Goal: Navigation & Orientation: Find specific page/section

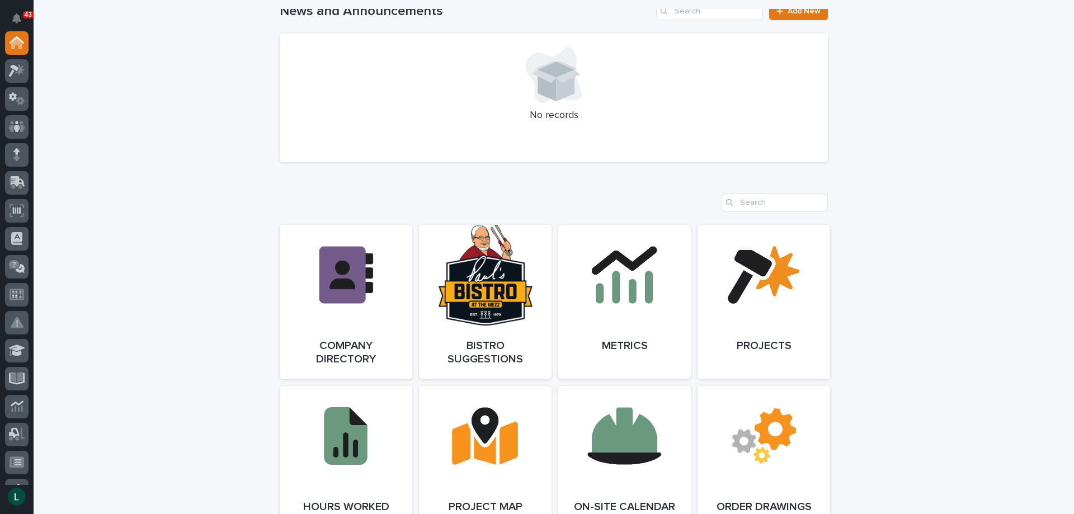
scroll to position [280, 0]
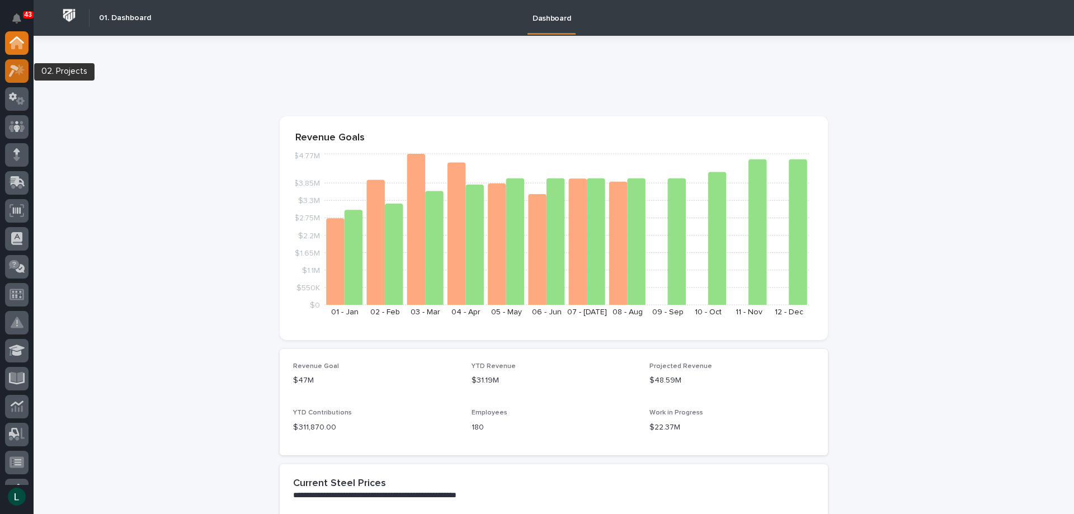
click at [14, 69] on icon at bounding box center [14, 71] width 10 height 12
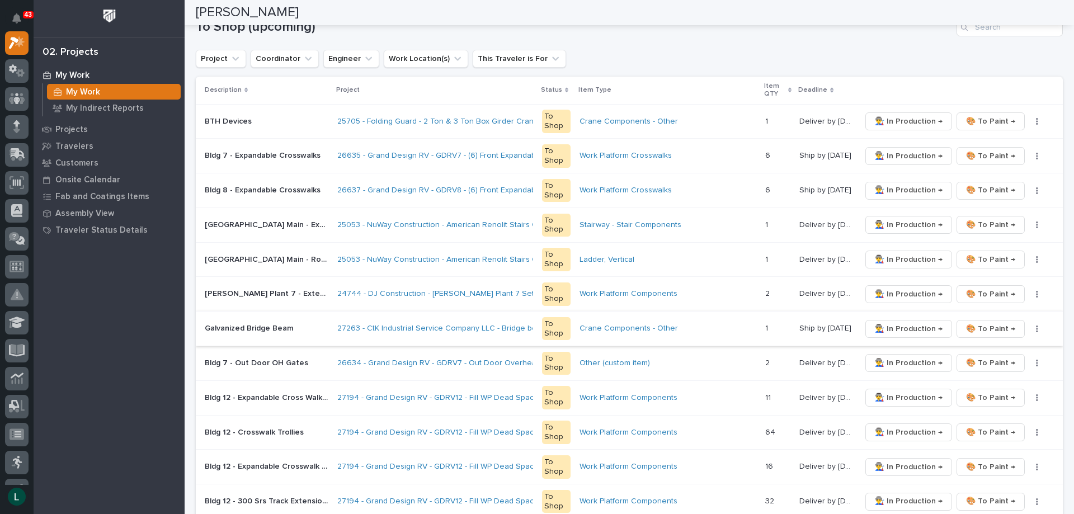
scroll to position [224, 0]
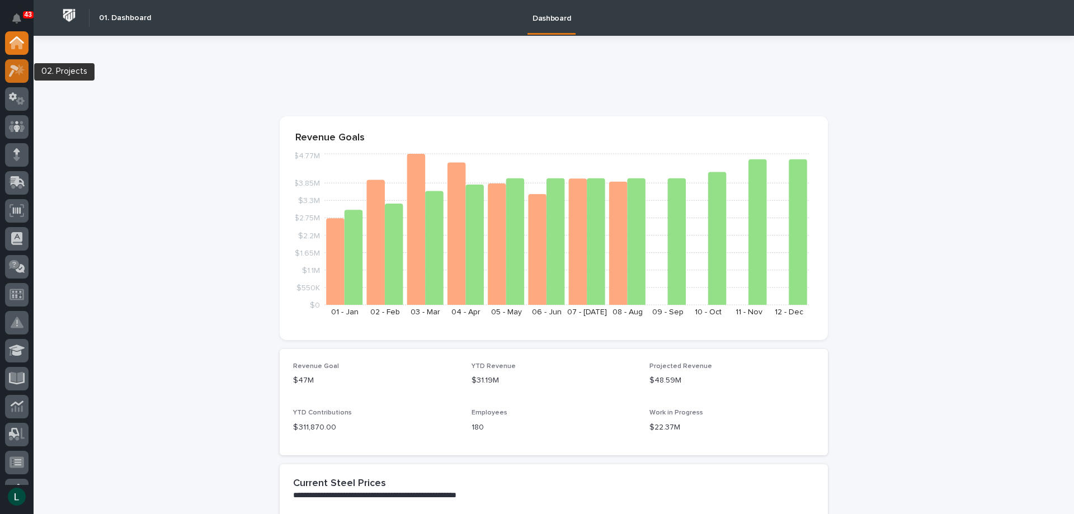
click at [12, 67] on icon at bounding box center [14, 71] width 10 height 12
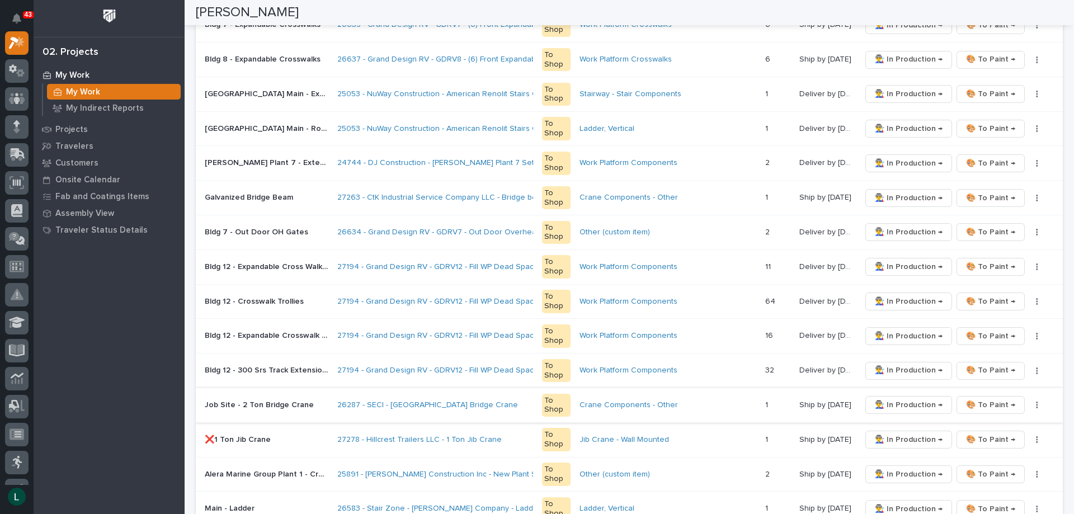
scroll to position [336, 0]
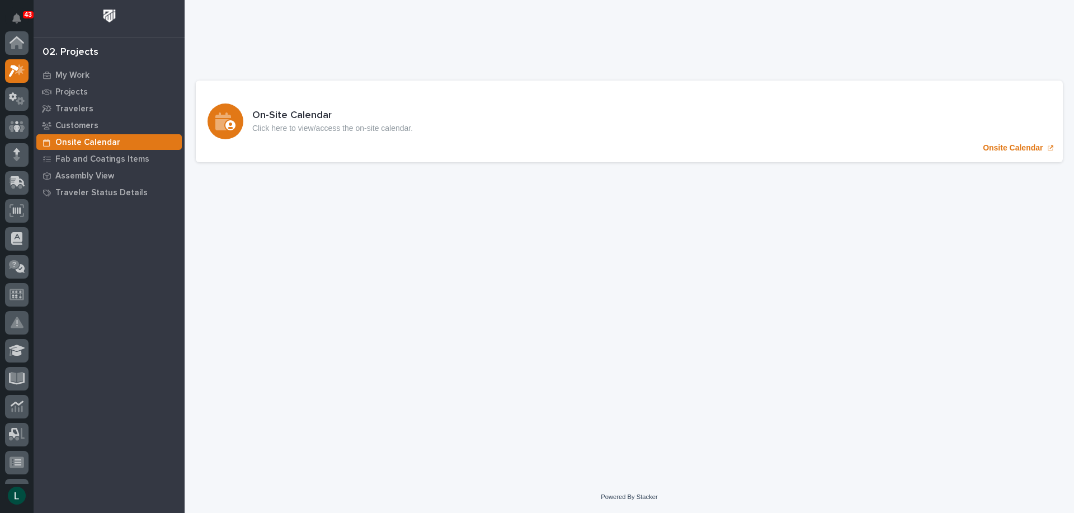
scroll to position [28, 0]
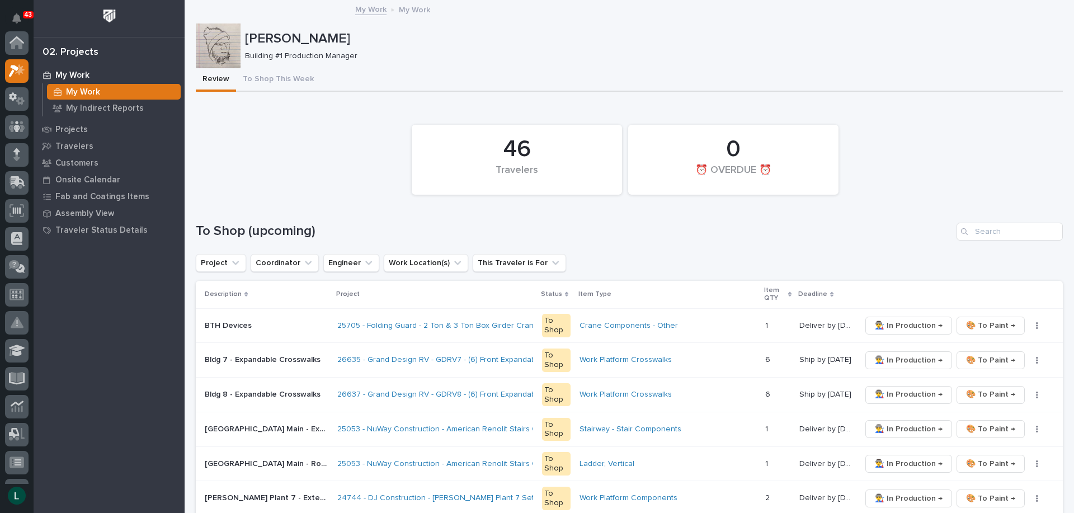
scroll to position [28, 0]
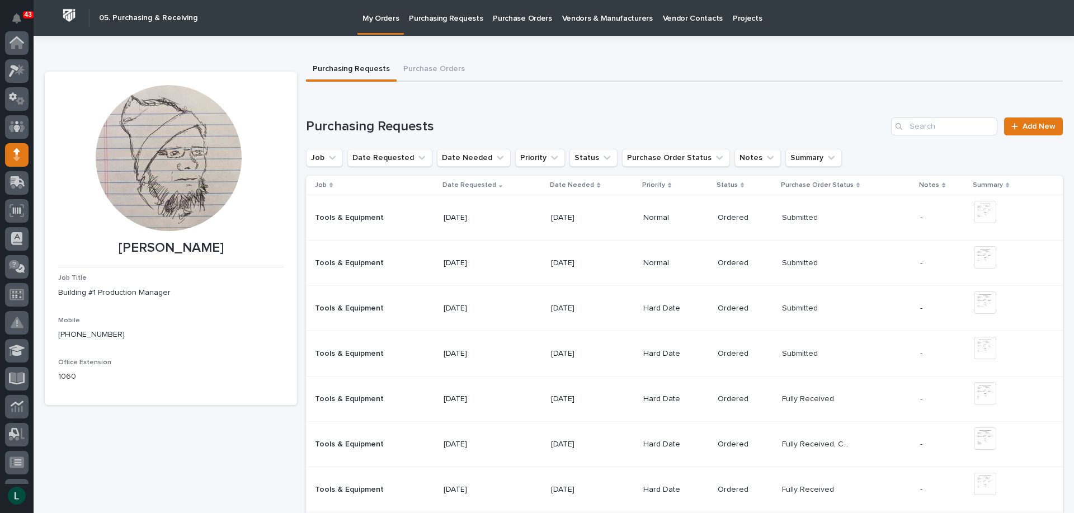
scroll to position [112, 0]
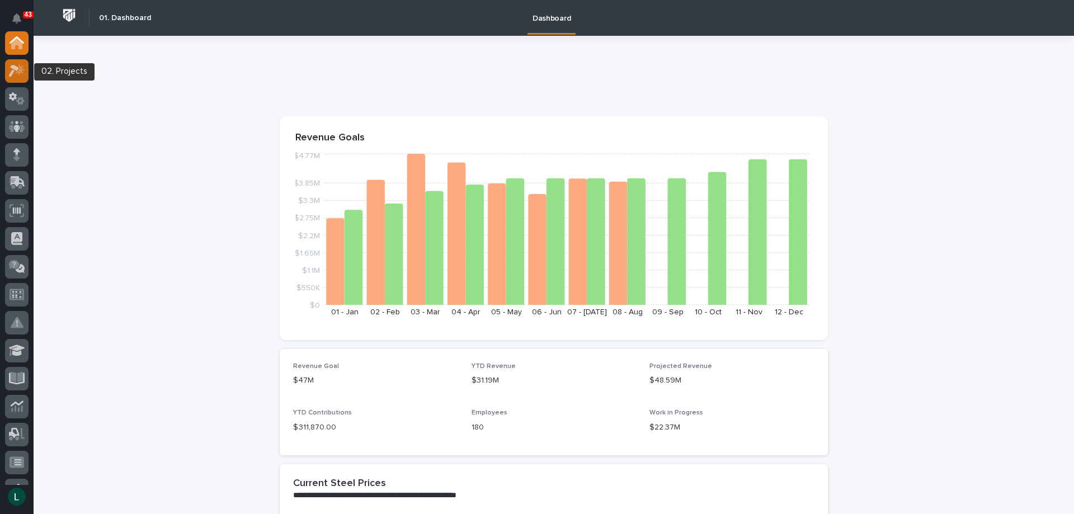
click at [22, 68] on icon at bounding box center [17, 70] width 16 height 13
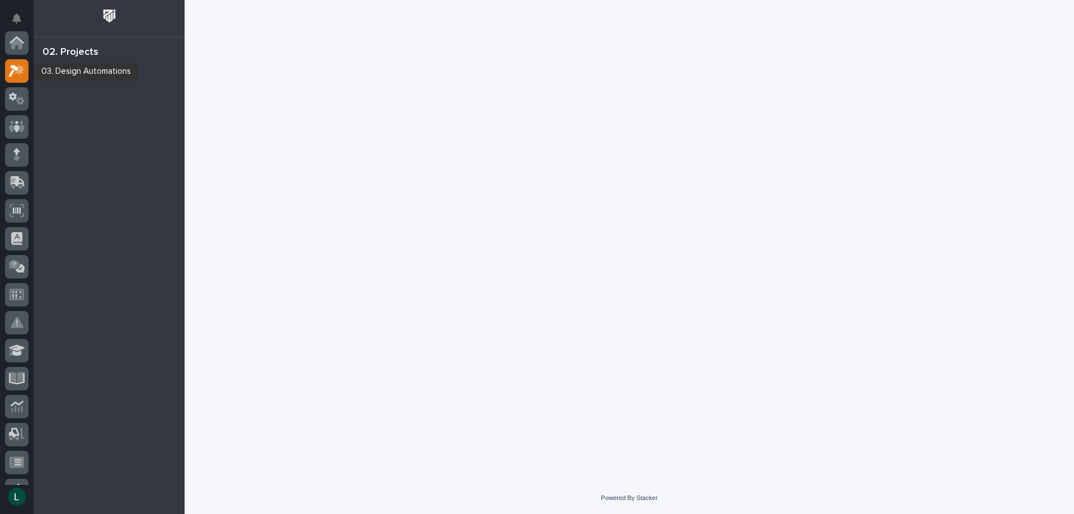
scroll to position [28, 0]
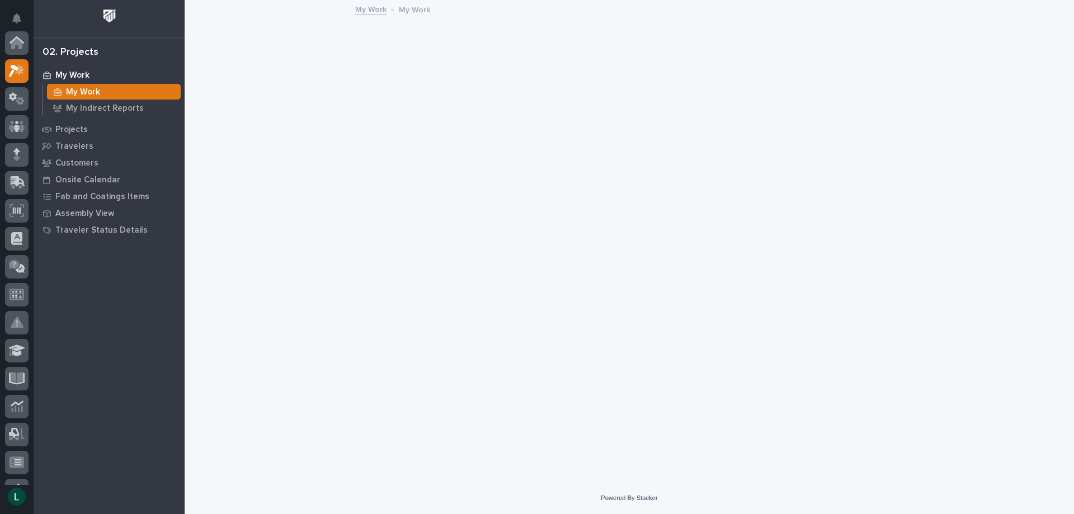
scroll to position [28, 0]
